Goal: Task Accomplishment & Management: Manage account settings

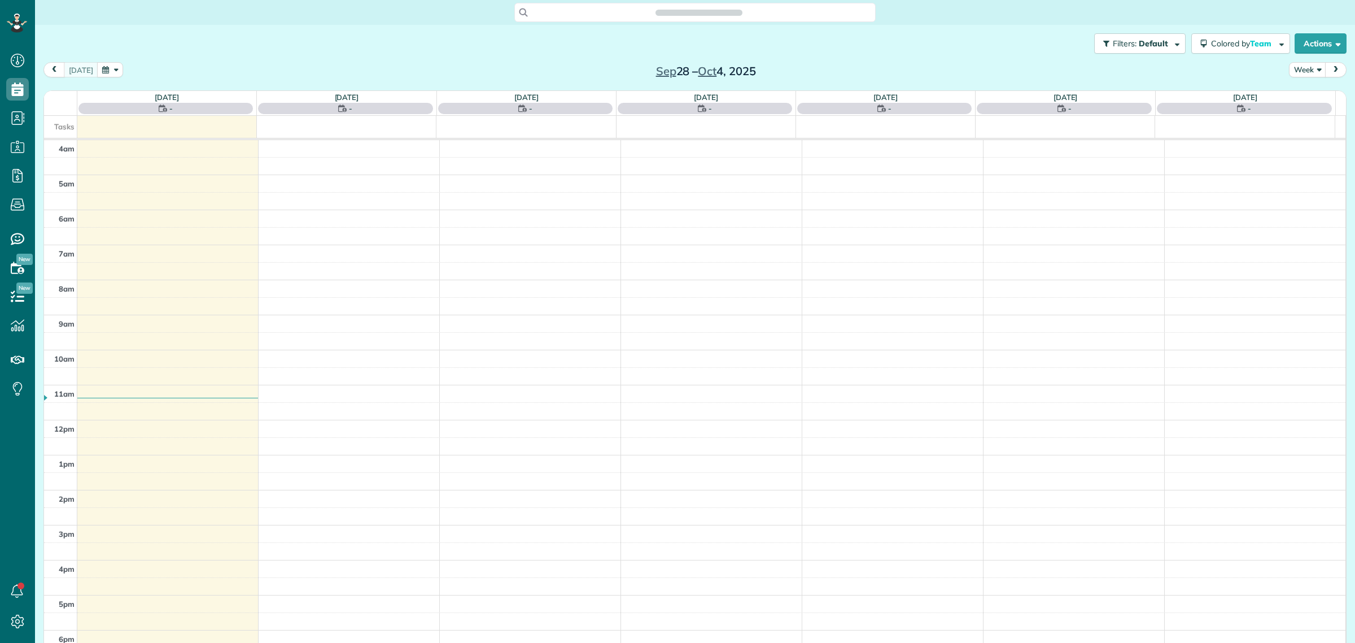
scroll to position [47, 0]
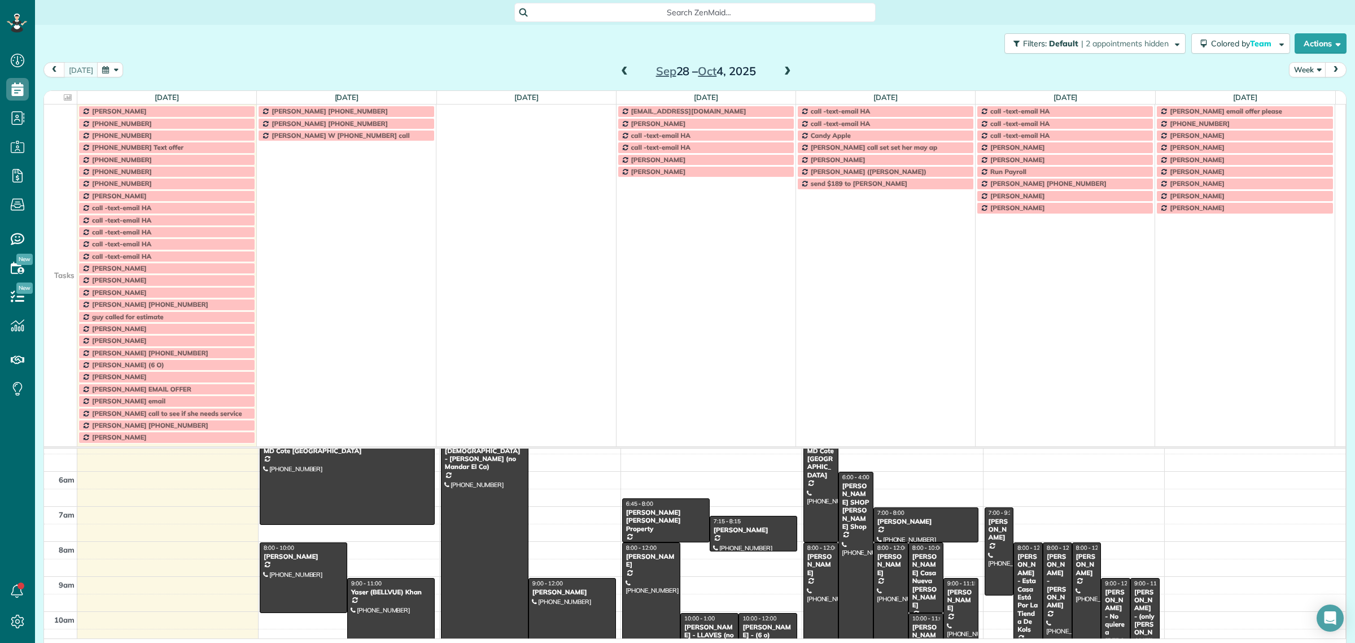
click at [55, 151] on td at bounding box center [60, 147] width 33 height 12
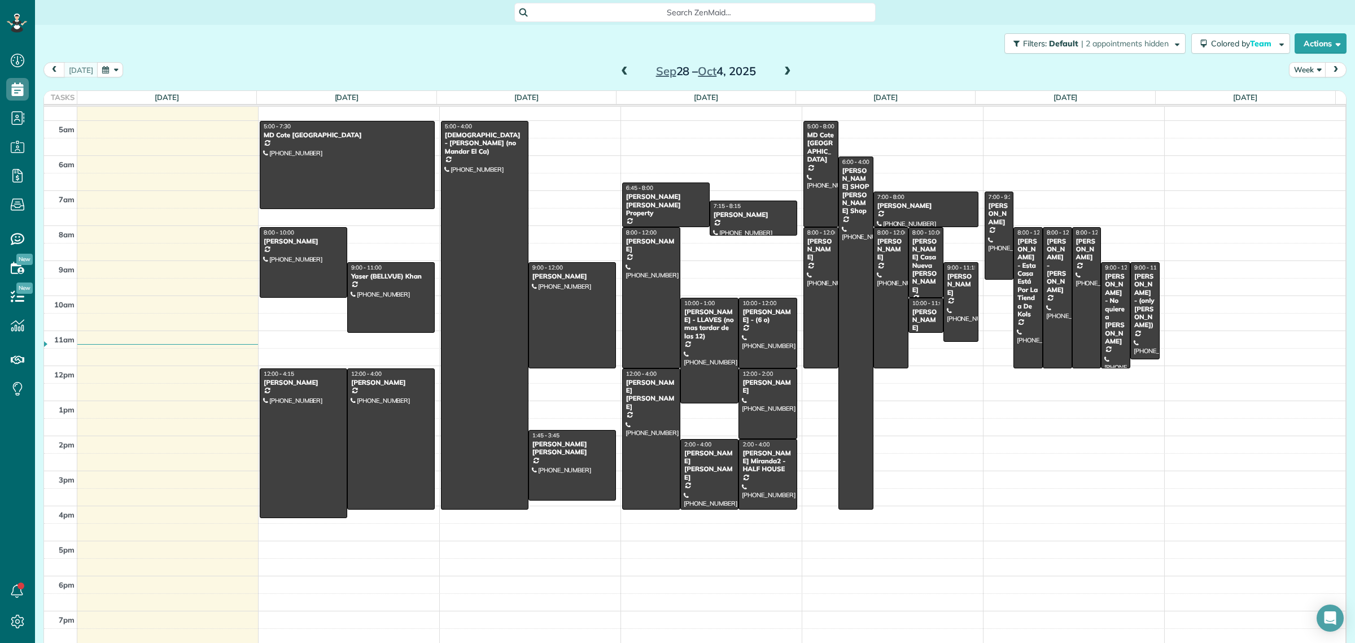
scroll to position [13, 0]
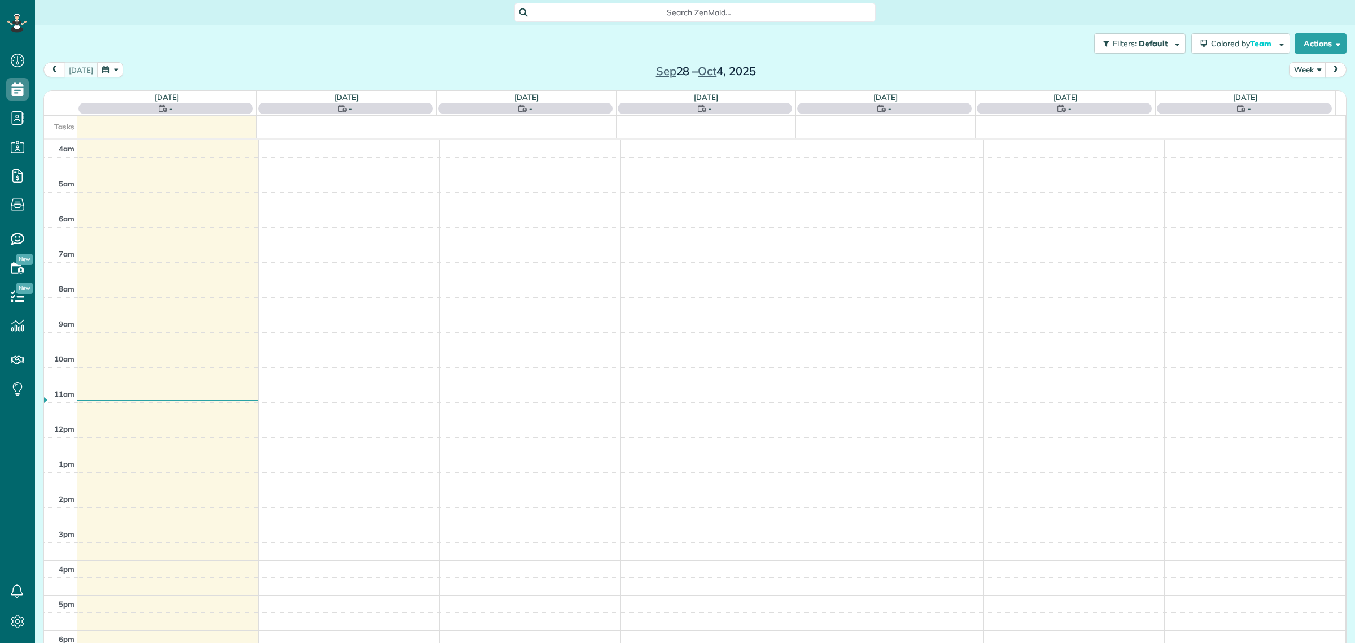
scroll to position [47, 0]
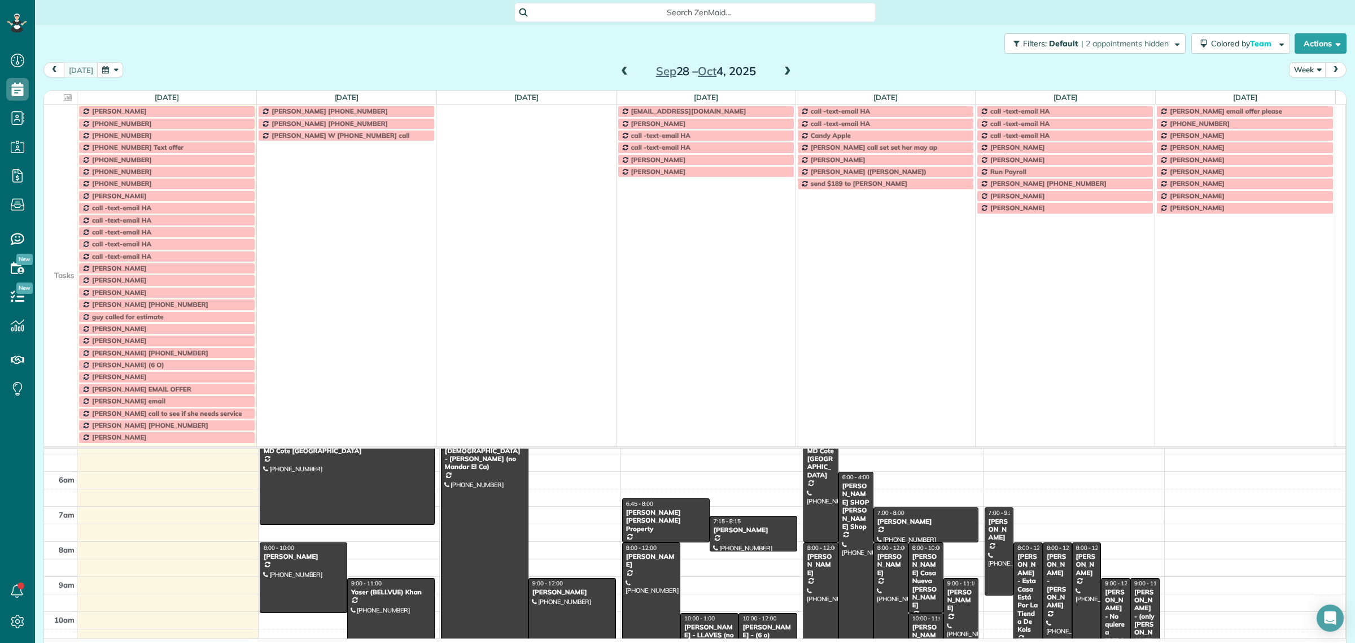
click at [60, 189] on td at bounding box center [60, 183] width 33 height 12
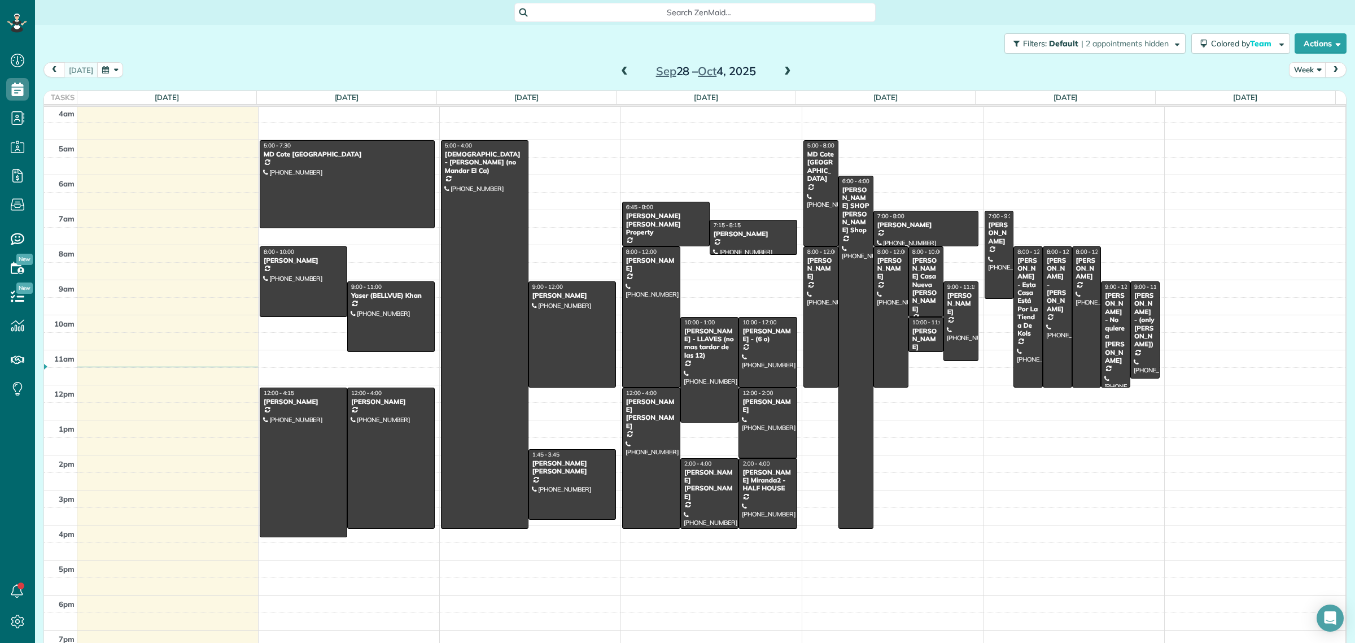
scroll to position [0, 0]
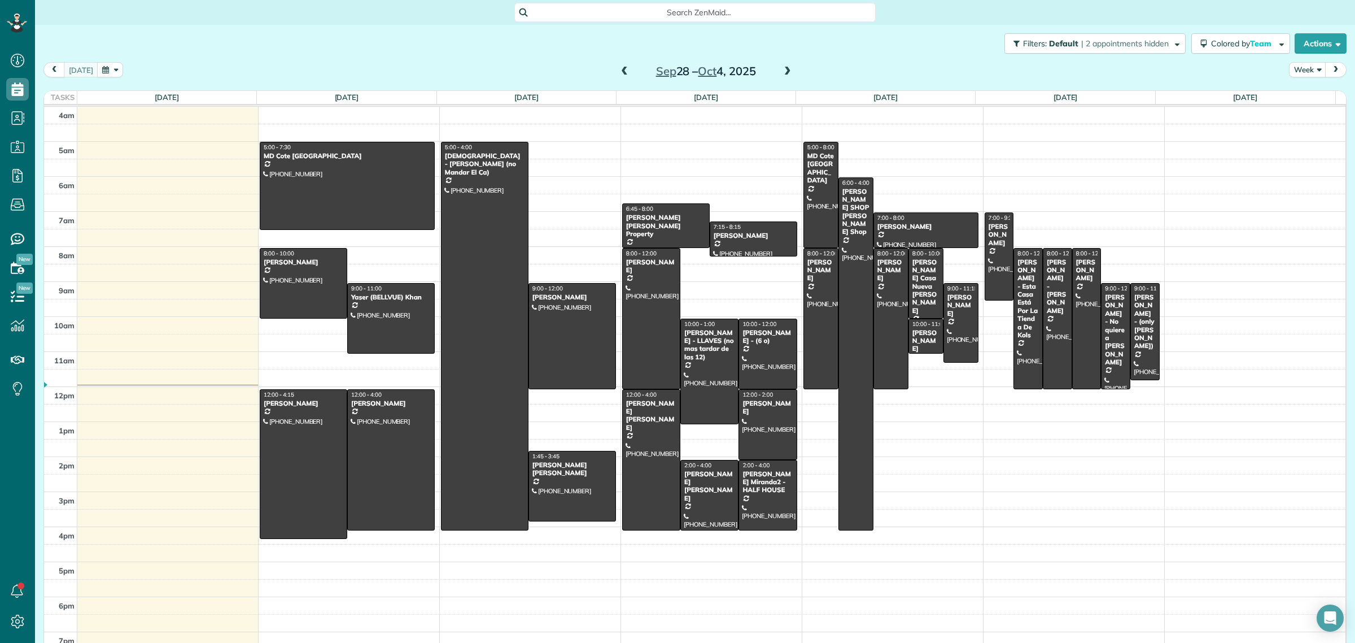
click at [619, 73] on span at bounding box center [624, 72] width 12 height 10
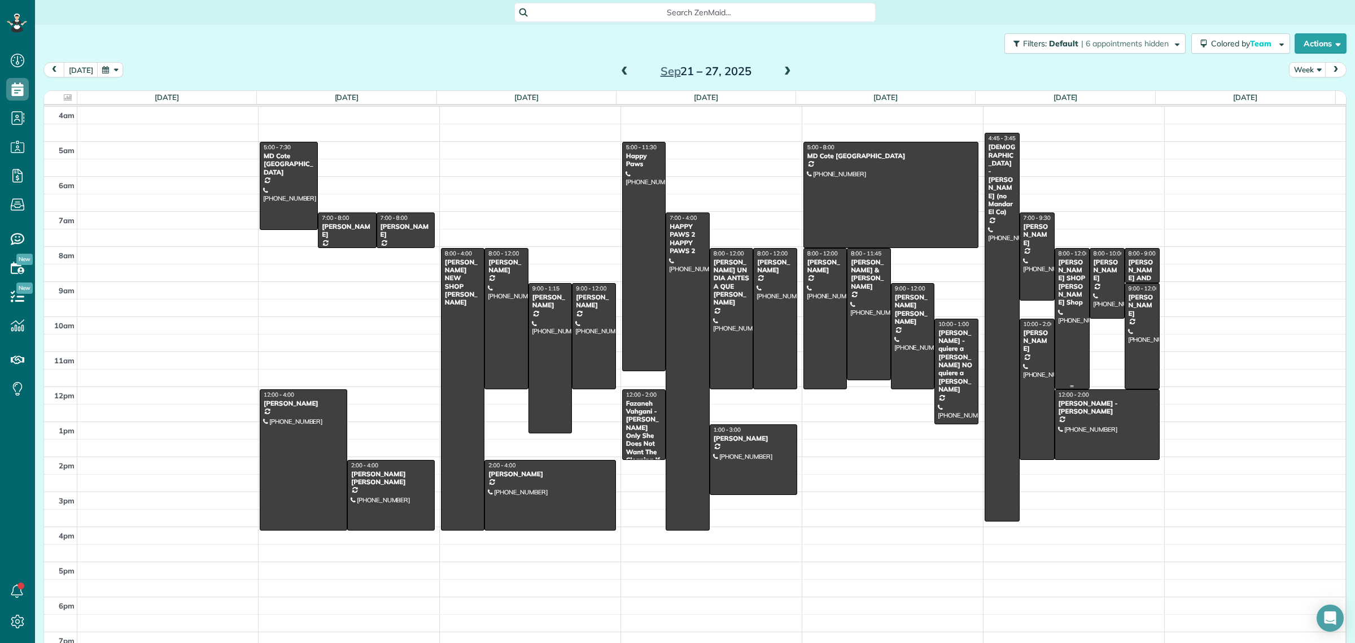
click at [1063, 290] on div "HERNAN KENT SHOP Barber Shop" at bounding box center [1072, 282] width 28 height 49
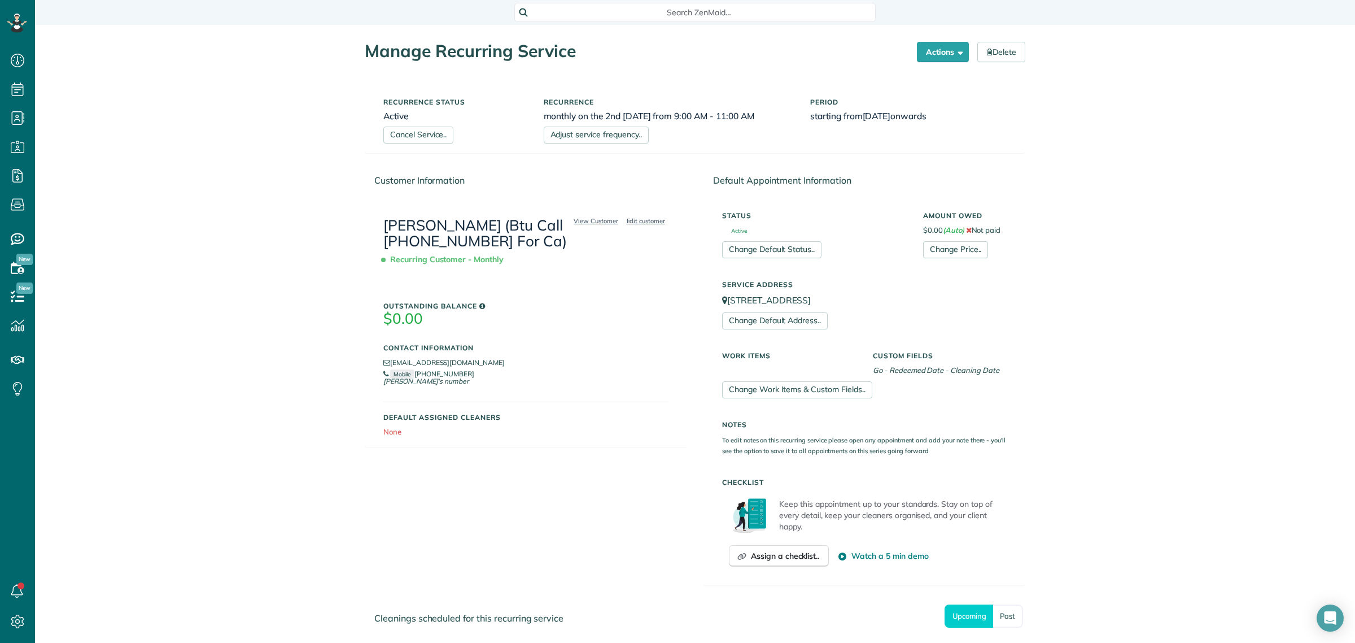
scroll to position [5, 5]
